Goal: Transaction & Acquisition: Purchase product/service

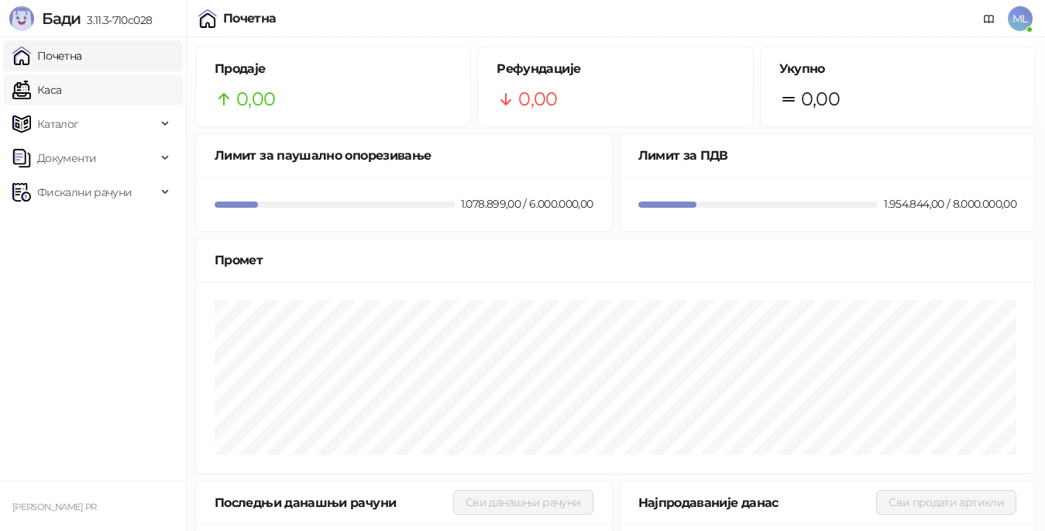
click at [61, 94] on link "Каса" at bounding box center [36, 89] width 49 height 31
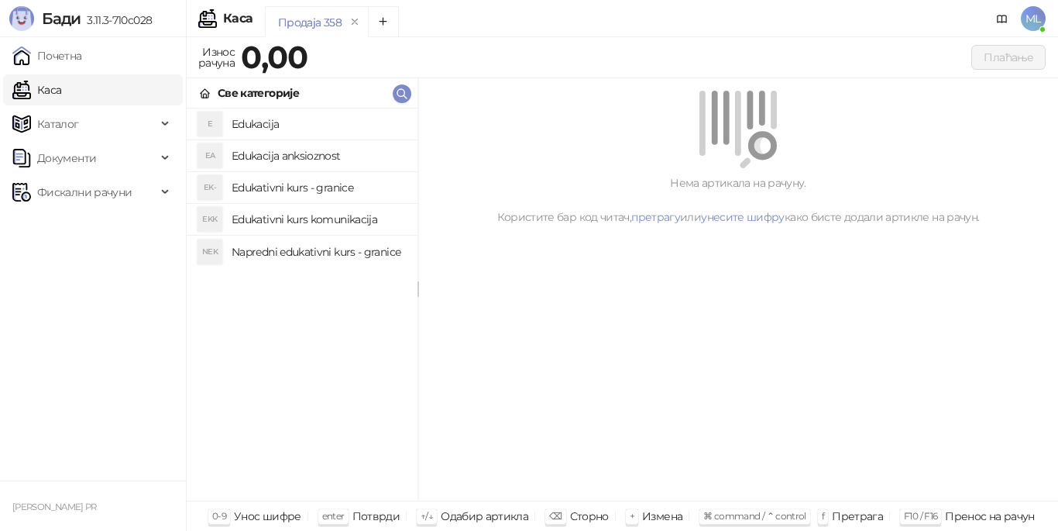
click at [254, 120] on h4 "Edukacija" at bounding box center [319, 124] width 174 height 25
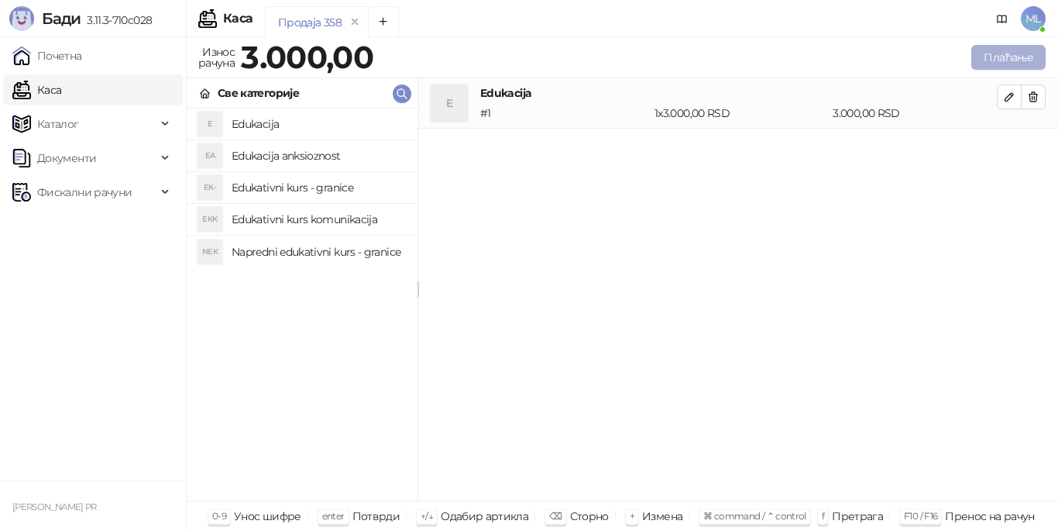
click at [1009, 56] on button "Плаћање" at bounding box center [1008, 57] width 74 height 25
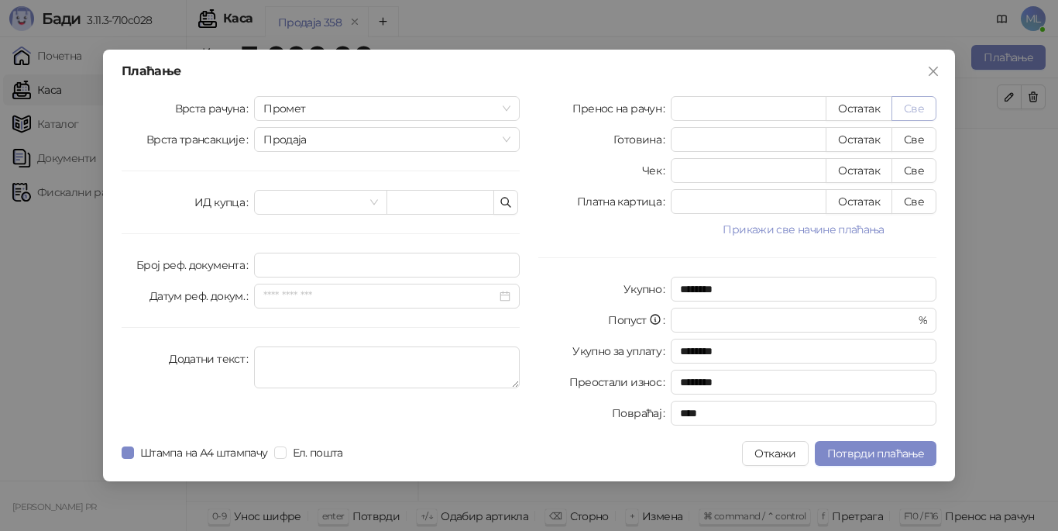
click at [912, 105] on button "Све" at bounding box center [914, 108] width 45 height 25
type input "****"
click at [850, 461] on button "Потврди плаћање" at bounding box center [876, 453] width 122 height 25
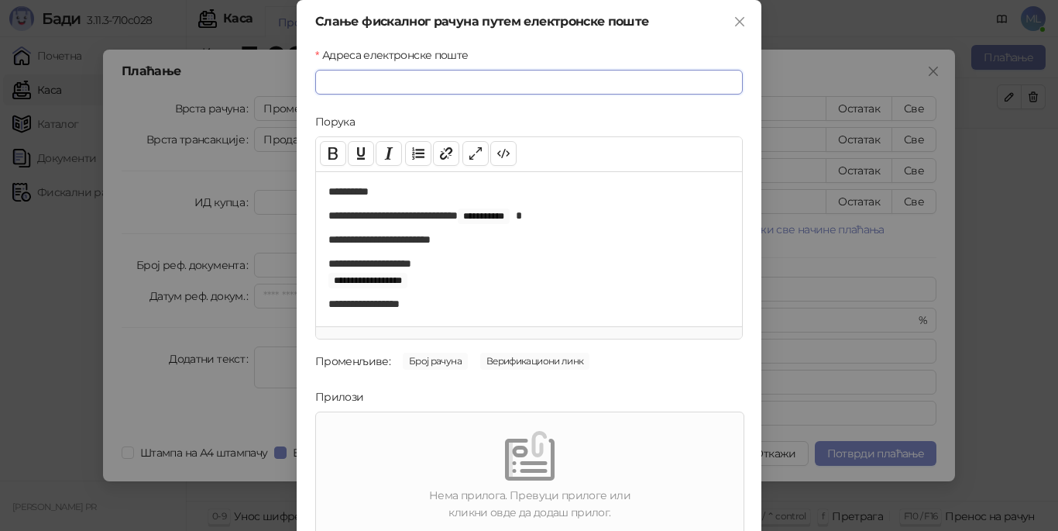
click at [501, 80] on input "Адреса електронске поште" at bounding box center [529, 82] width 428 height 25
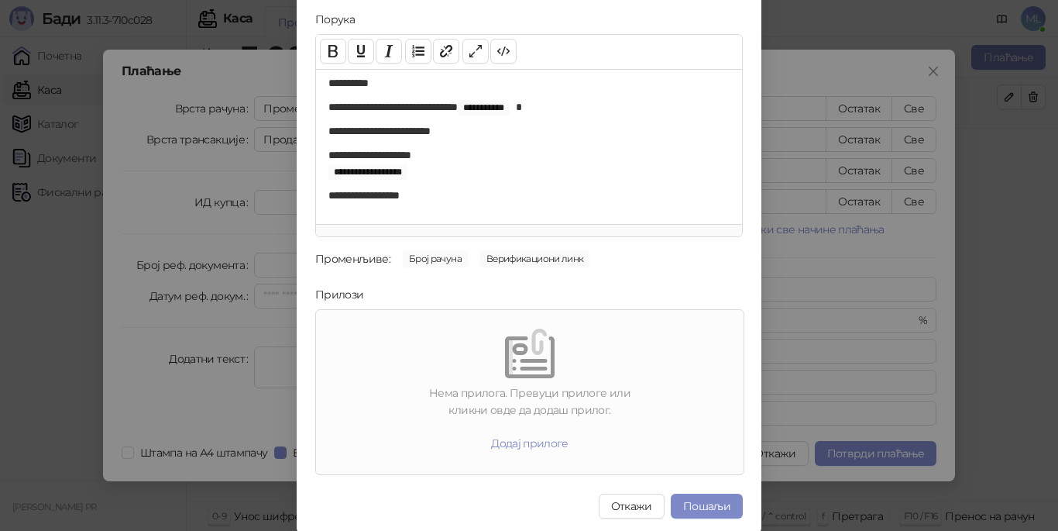
scroll to position [105, 0]
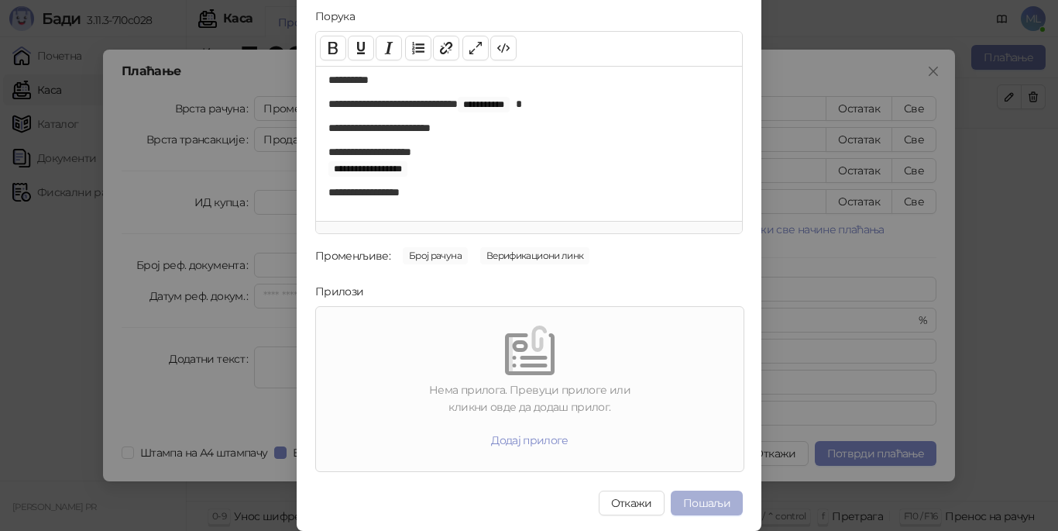
type input "**********"
click at [709, 501] on button "Пошаљи" at bounding box center [707, 502] width 72 height 25
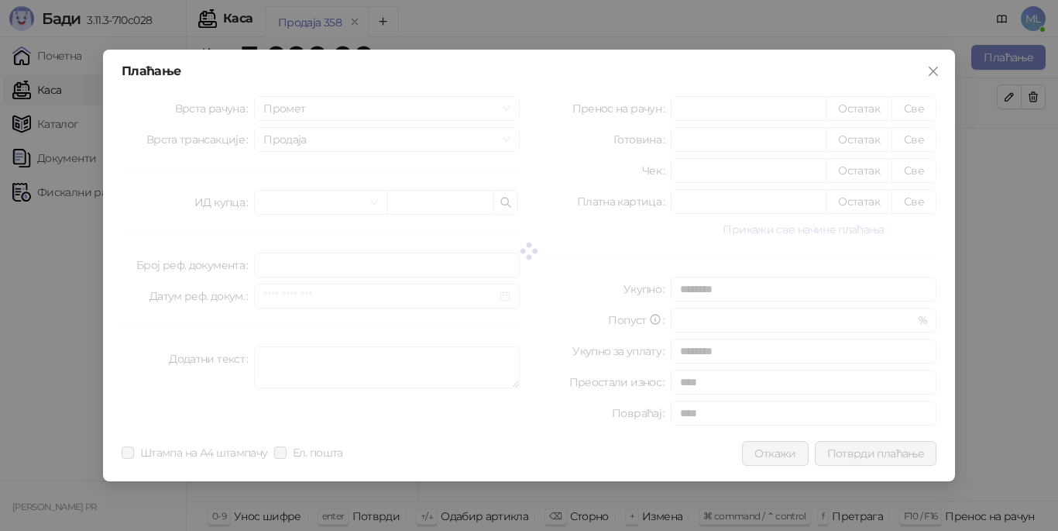
scroll to position [0, 0]
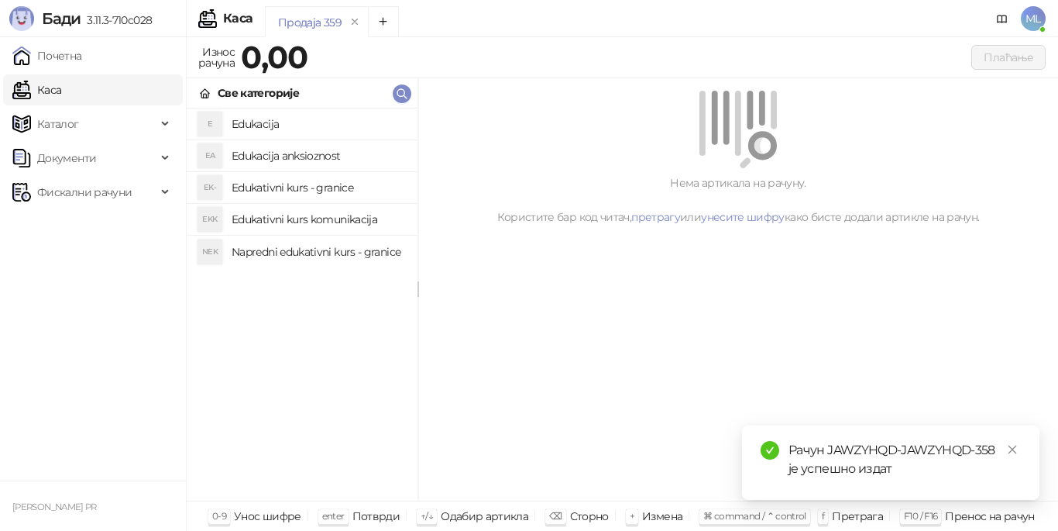
click at [341, 122] on h4 "Edukacija" at bounding box center [319, 124] width 174 height 25
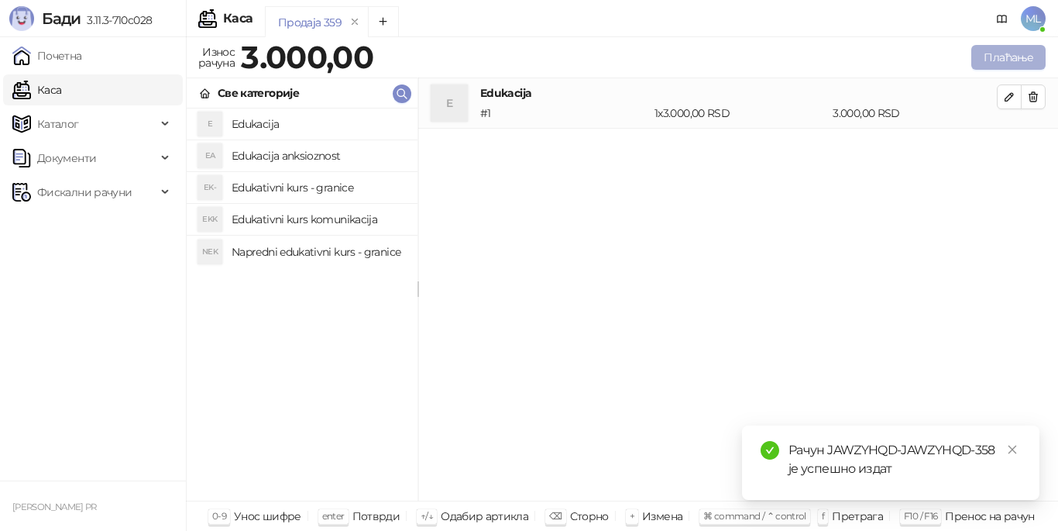
click at [1002, 52] on button "Плаћање" at bounding box center [1008, 57] width 74 height 25
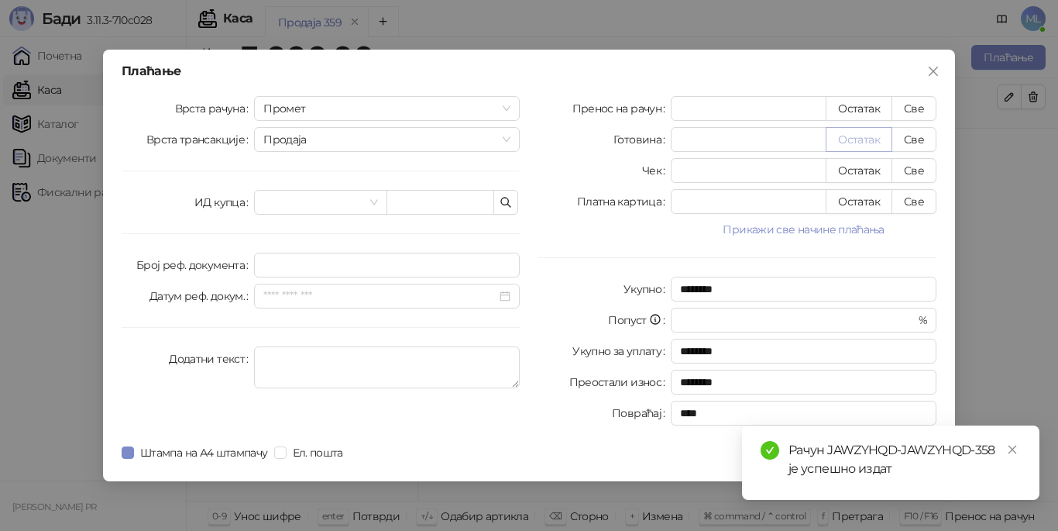
drag, startPoint x: 924, startPoint y: 103, endPoint x: 847, endPoint y: 129, distance: 80.8
click at [921, 105] on button "Све" at bounding box center [914, 108] width 45 height 25
type input "****"
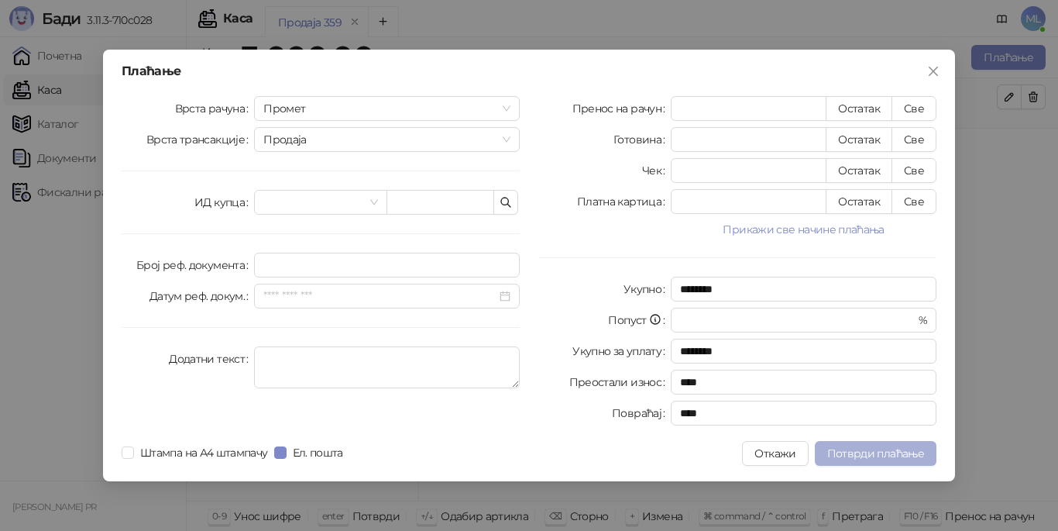
click at [839, 455] on span "Потврди плаћање" at bounding box center [875, 453] width 97 height 14
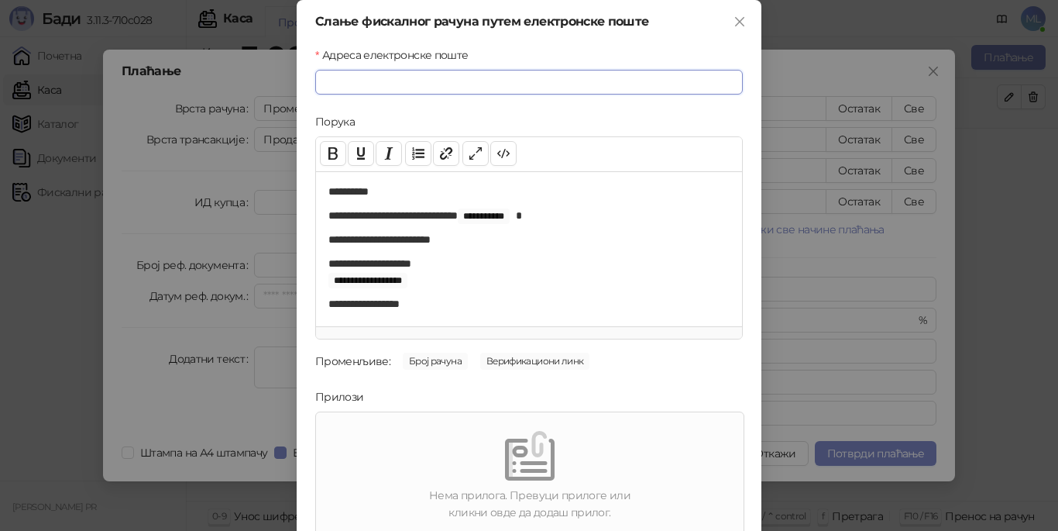
click at [452, 86] on input "Адреса електронске поште" at bounding box center [529, 82] width 428 height 25
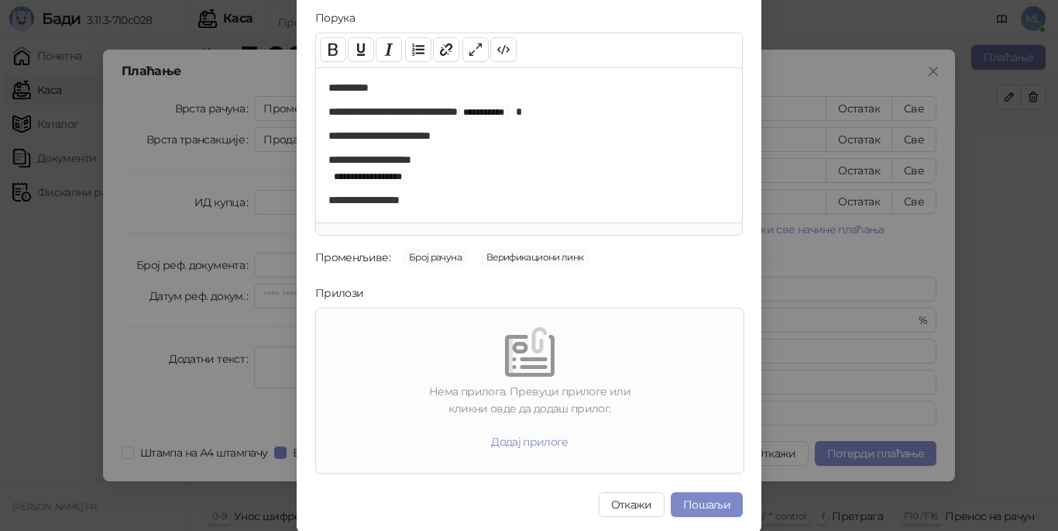
scroll to position [105, 0]
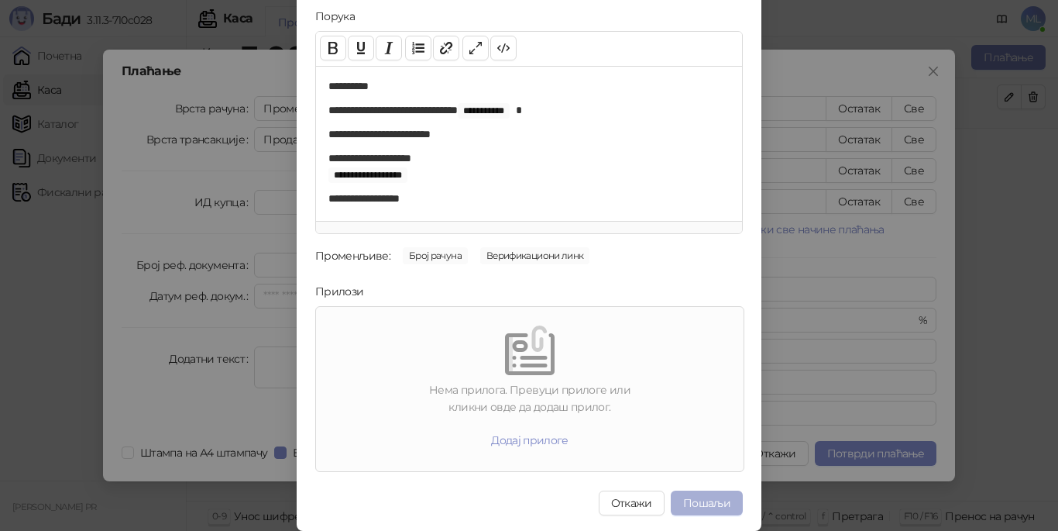
type input "**********"
click at [691, 501] on button "Пошаљи" at bounding box center [707, 502] width 72 height 25
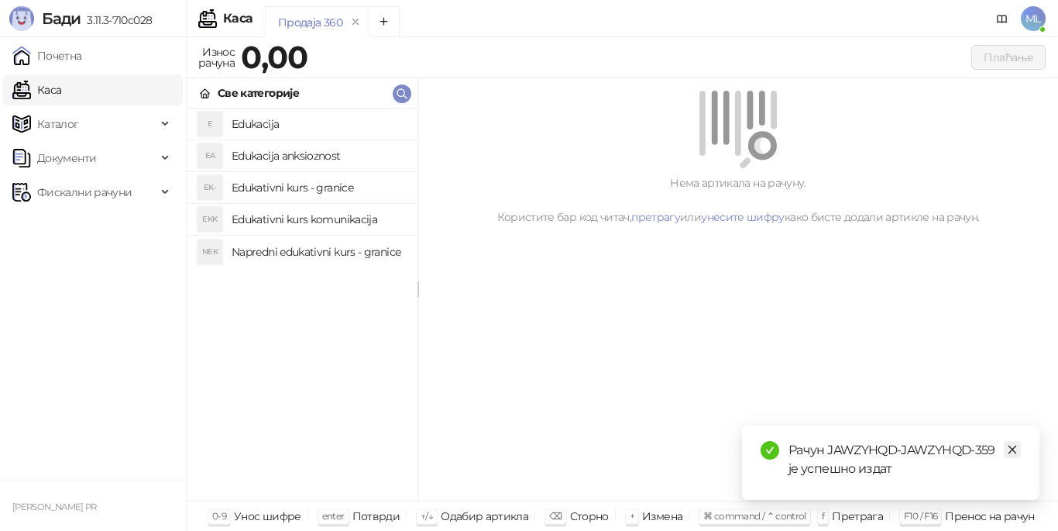
click at [1012, 448] on icon "close" at bounding box center [1012, 449] width 11 height 11
